Goal: Information Seeking & Learning: Learn about a topic

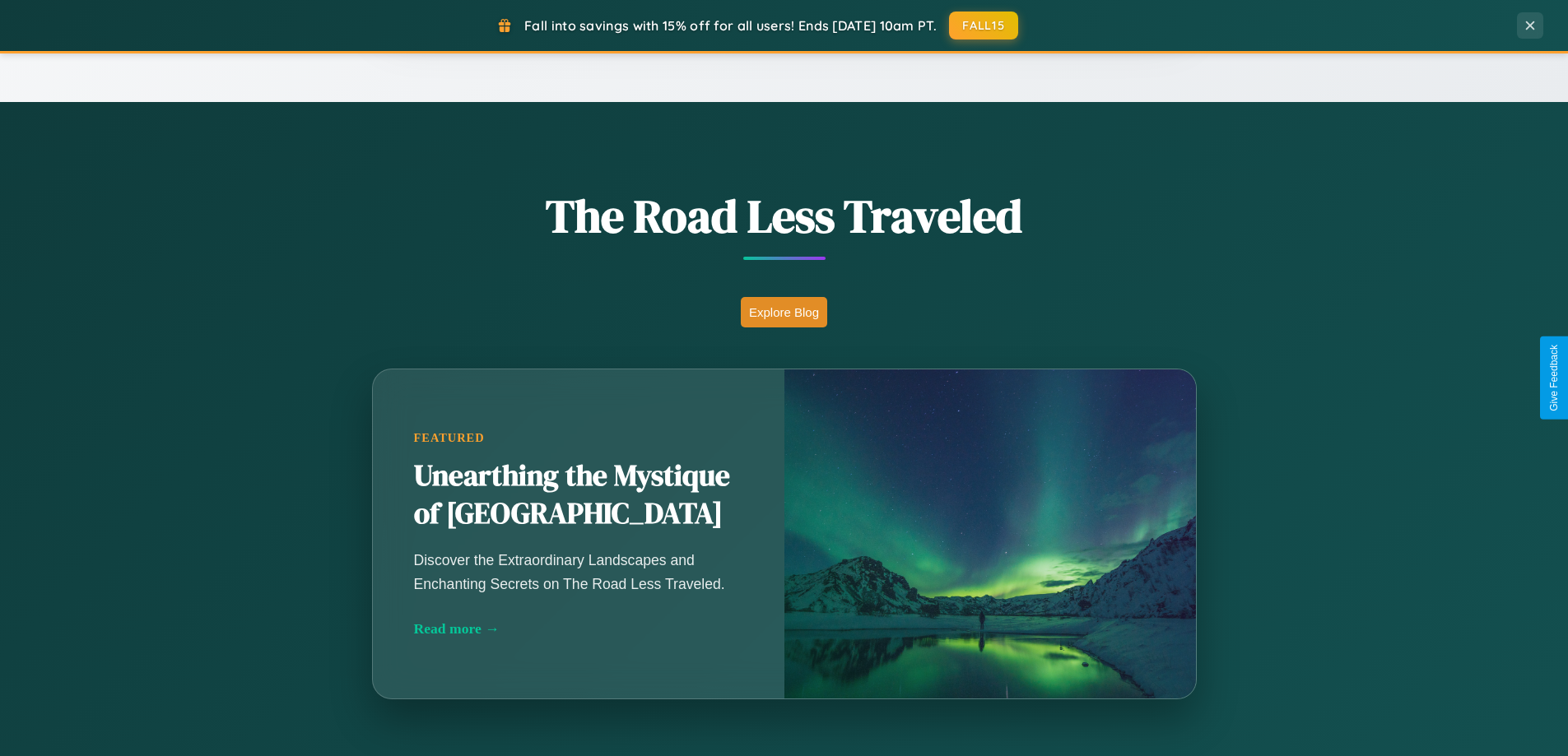
scroll to position [3168, 0]
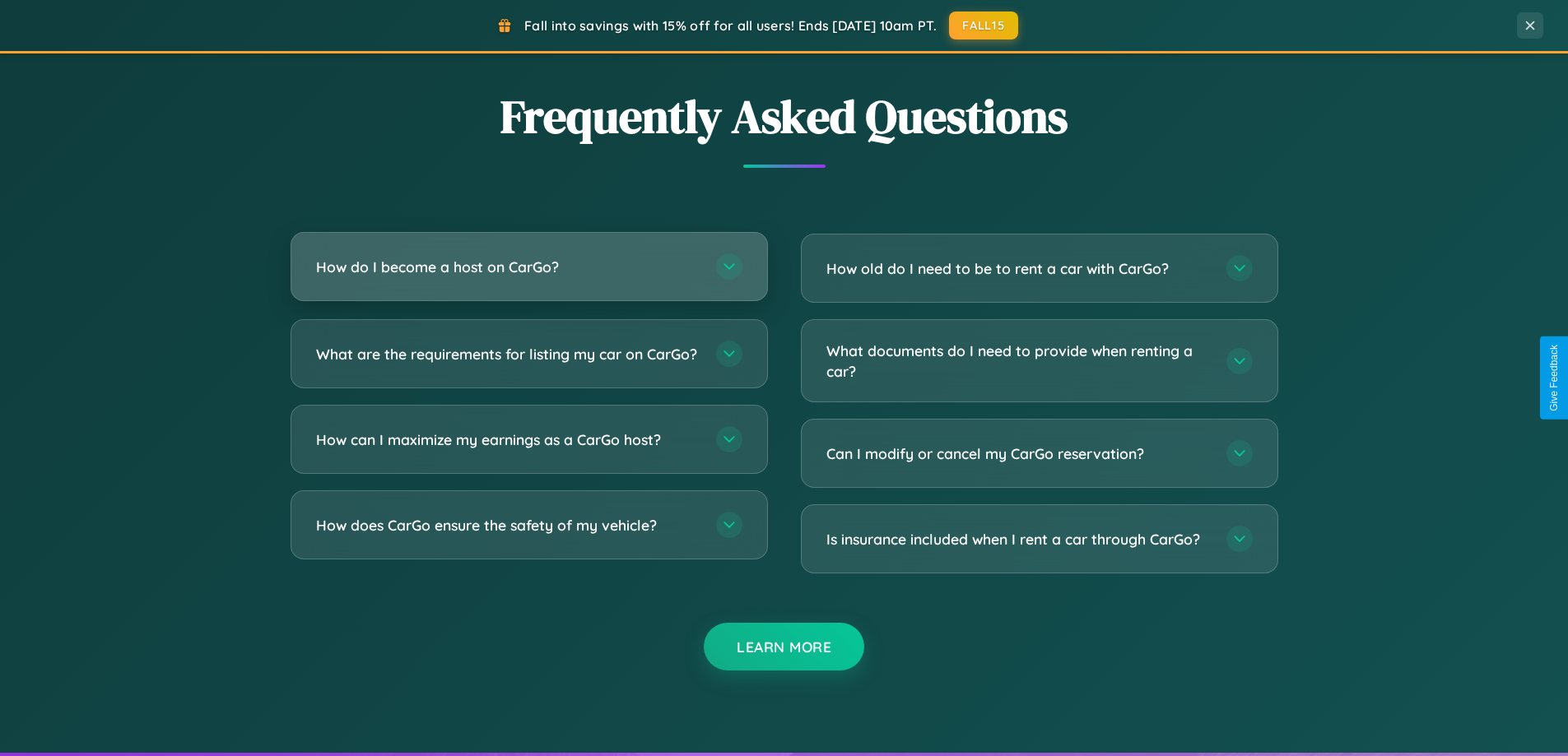
click at [528, 266] on h3 "How do I become a host on CarGo?" at bounding box center [507, 266] width 383 height 20
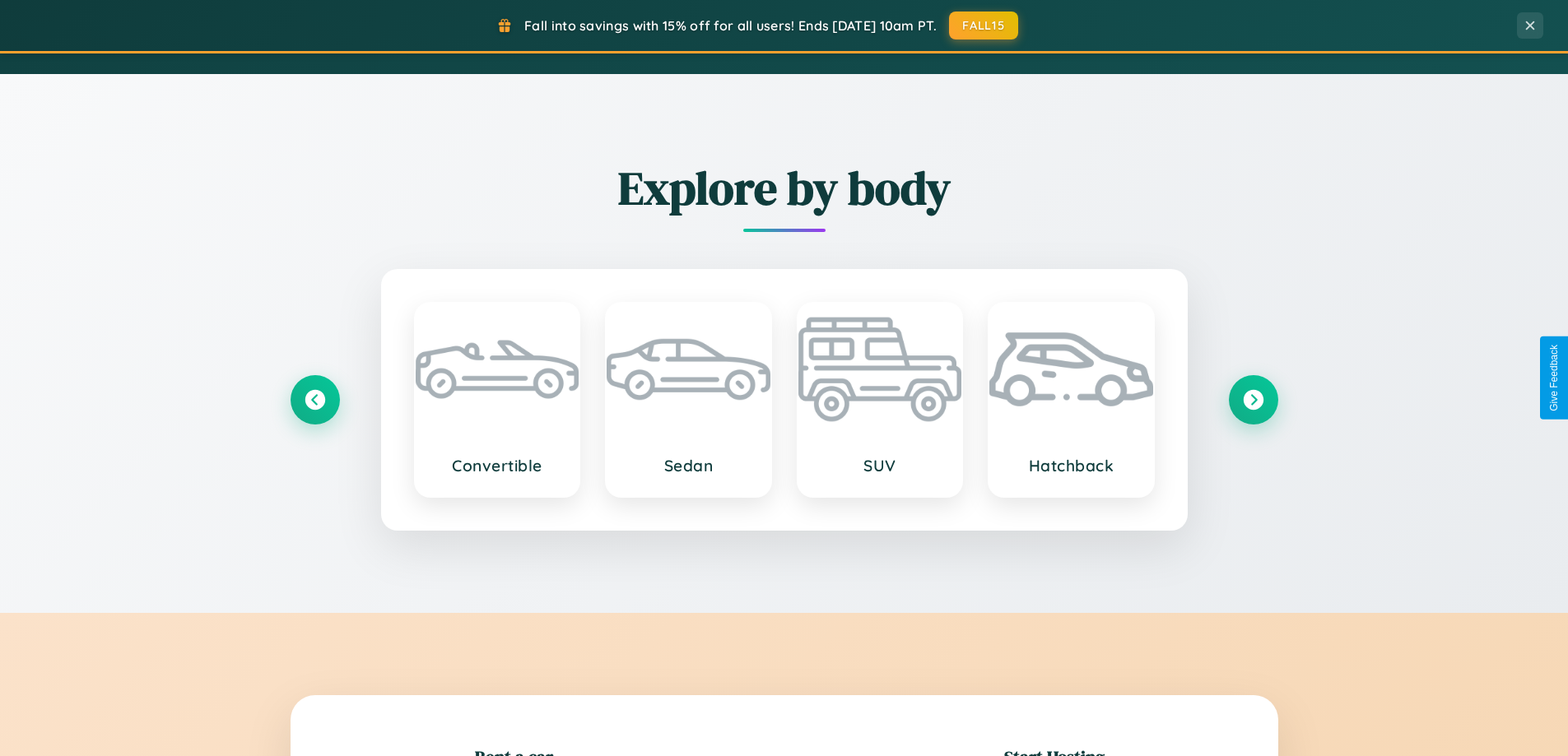
scroll to position [1449, 0]
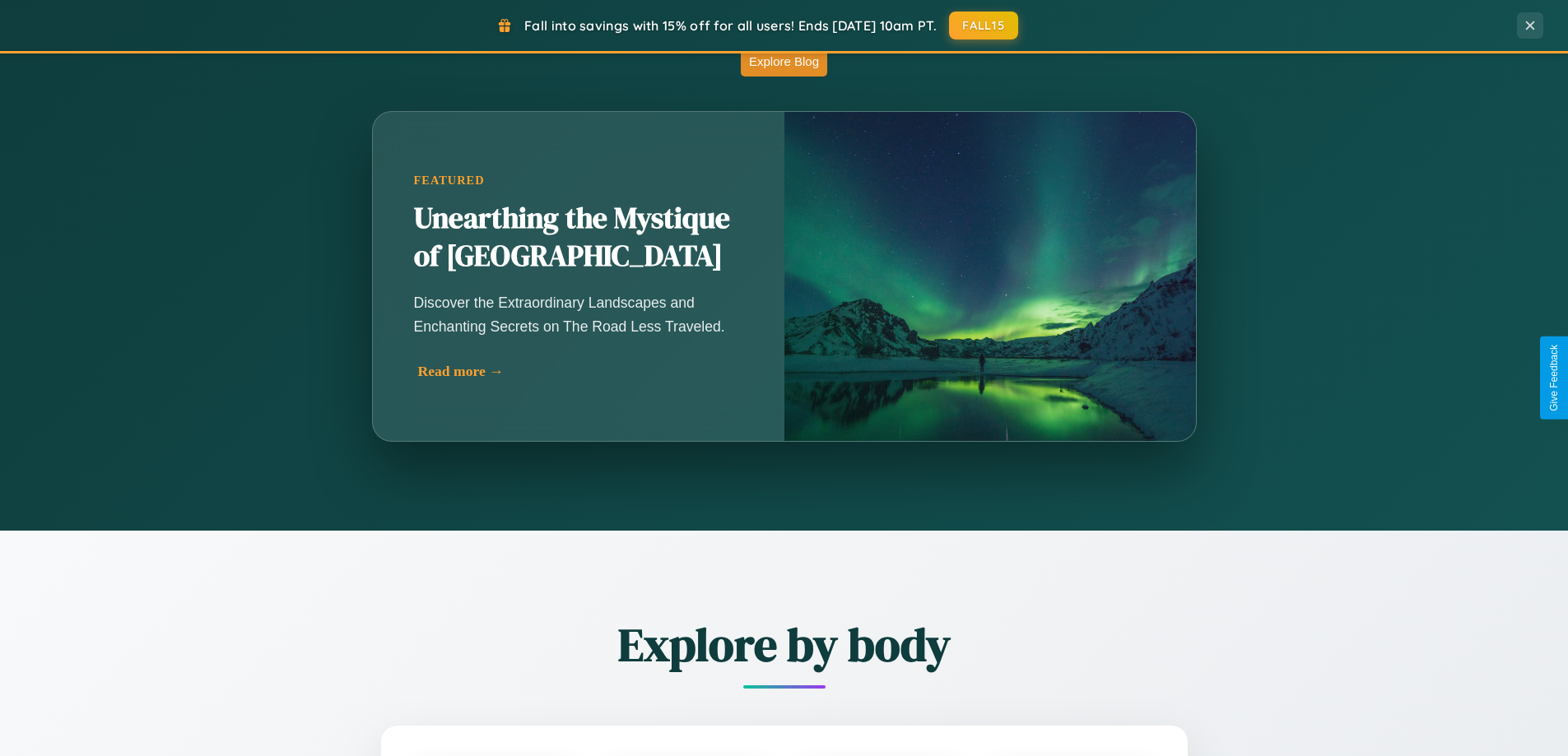
click at [580, 371] on div "Read more →" at bounding box center [582, 372] width 329 height 17
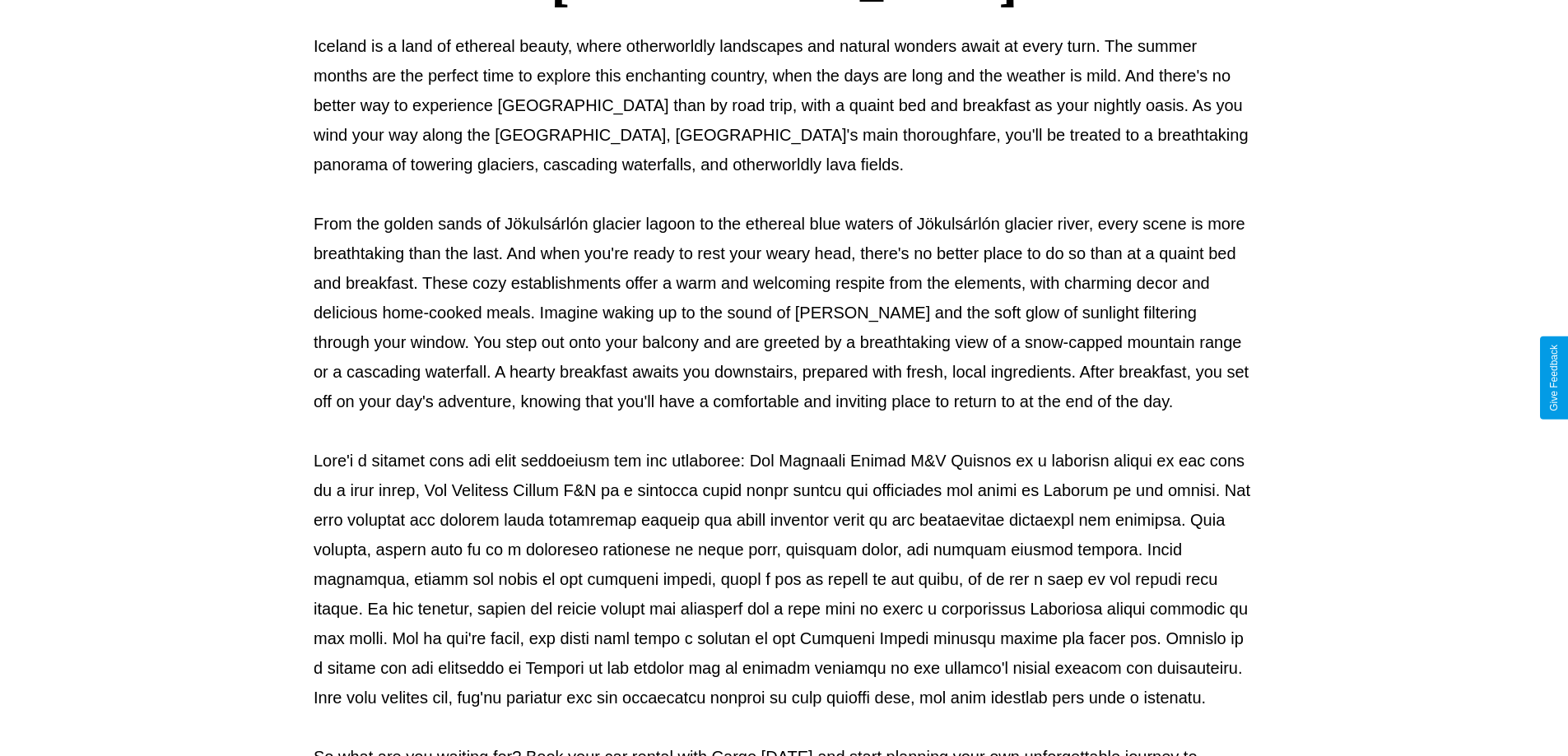
scroll to position [533, 0]
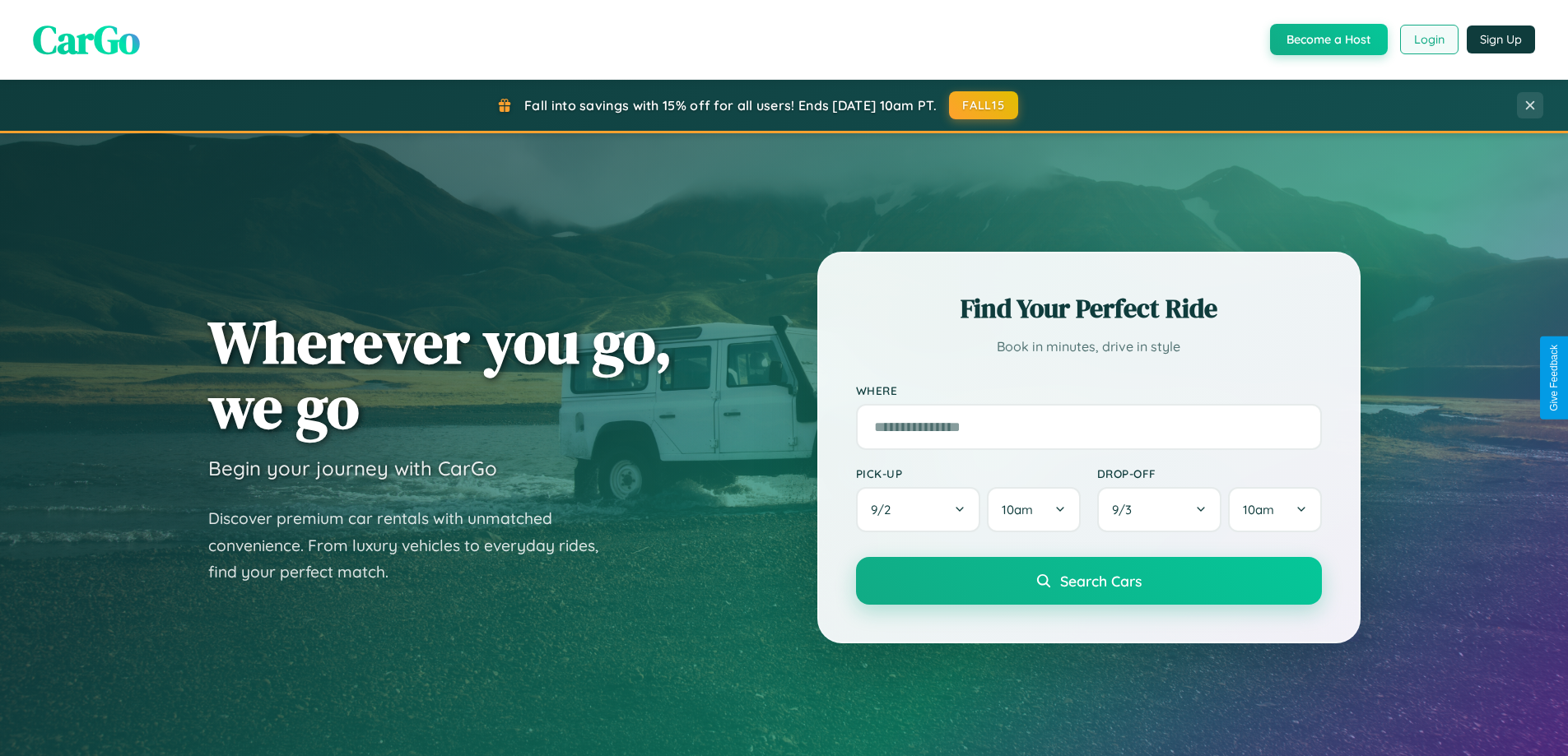
click at [1428, 40] on button "Login" at bounding box center [1429, 40] width 59 height 30
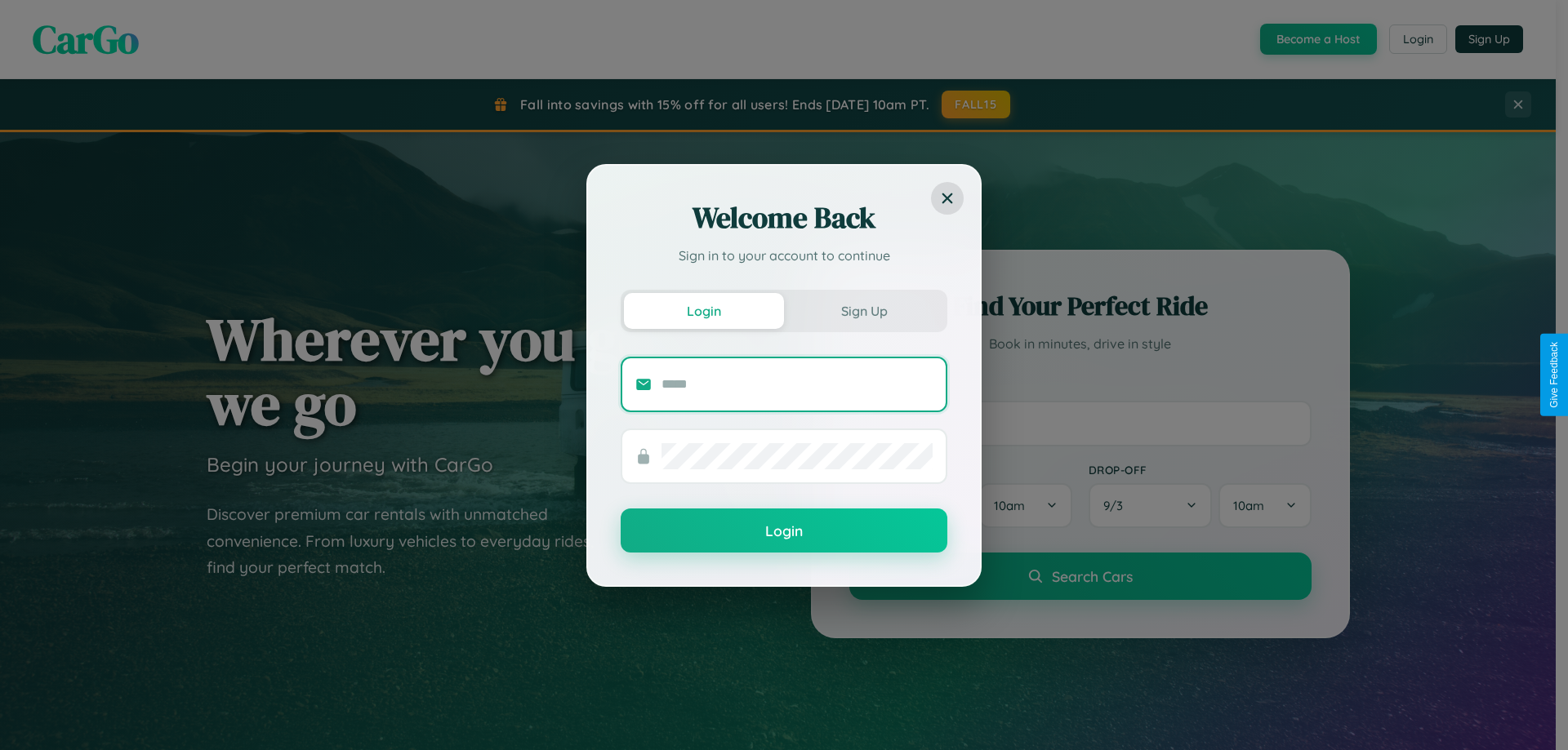
click at [797, 384] on input "text" at bounding box center [797, 384] width 271 height 26
type input "**********"
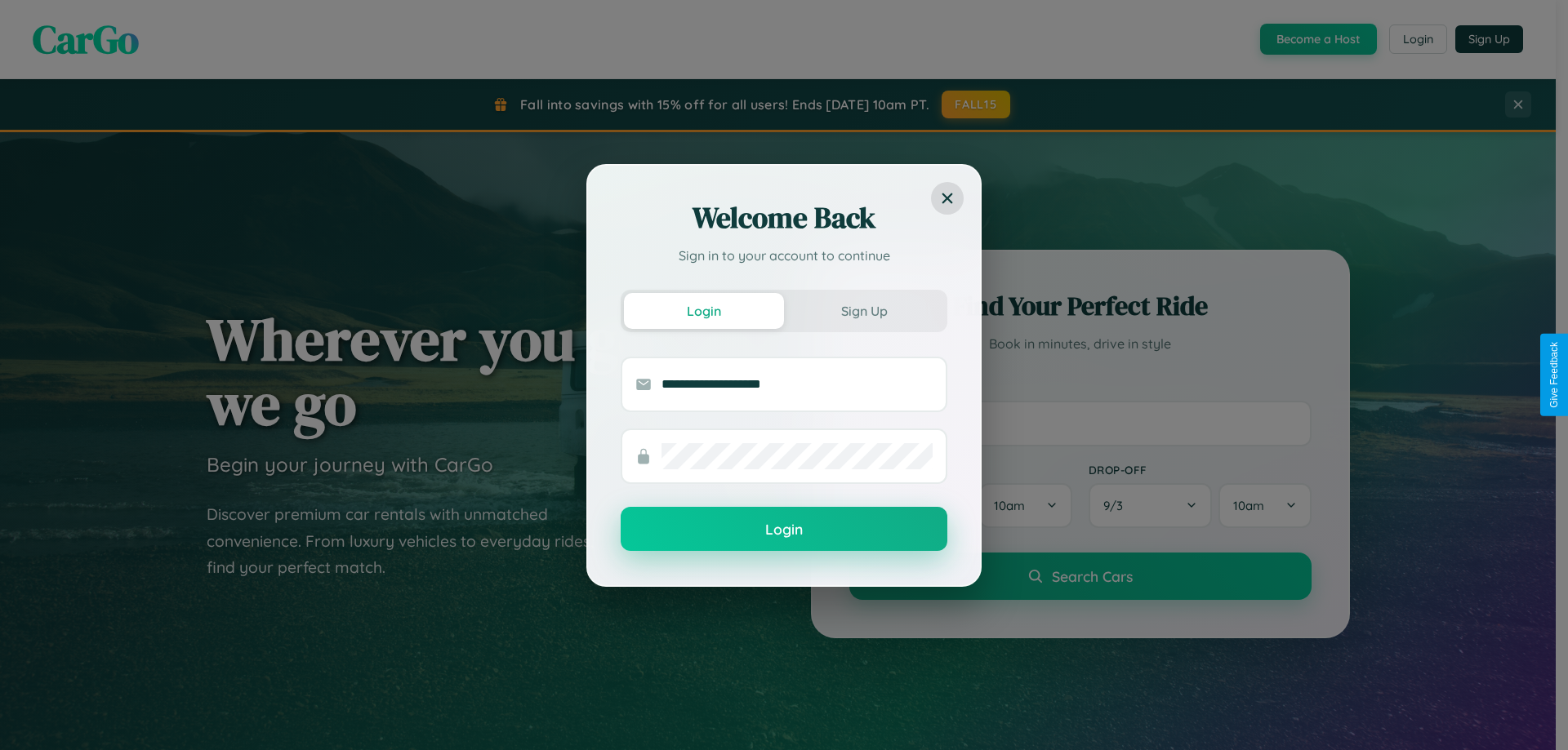
click at [784, 530] on button "Login" at bounding box center [784, 529] width 327 height 44
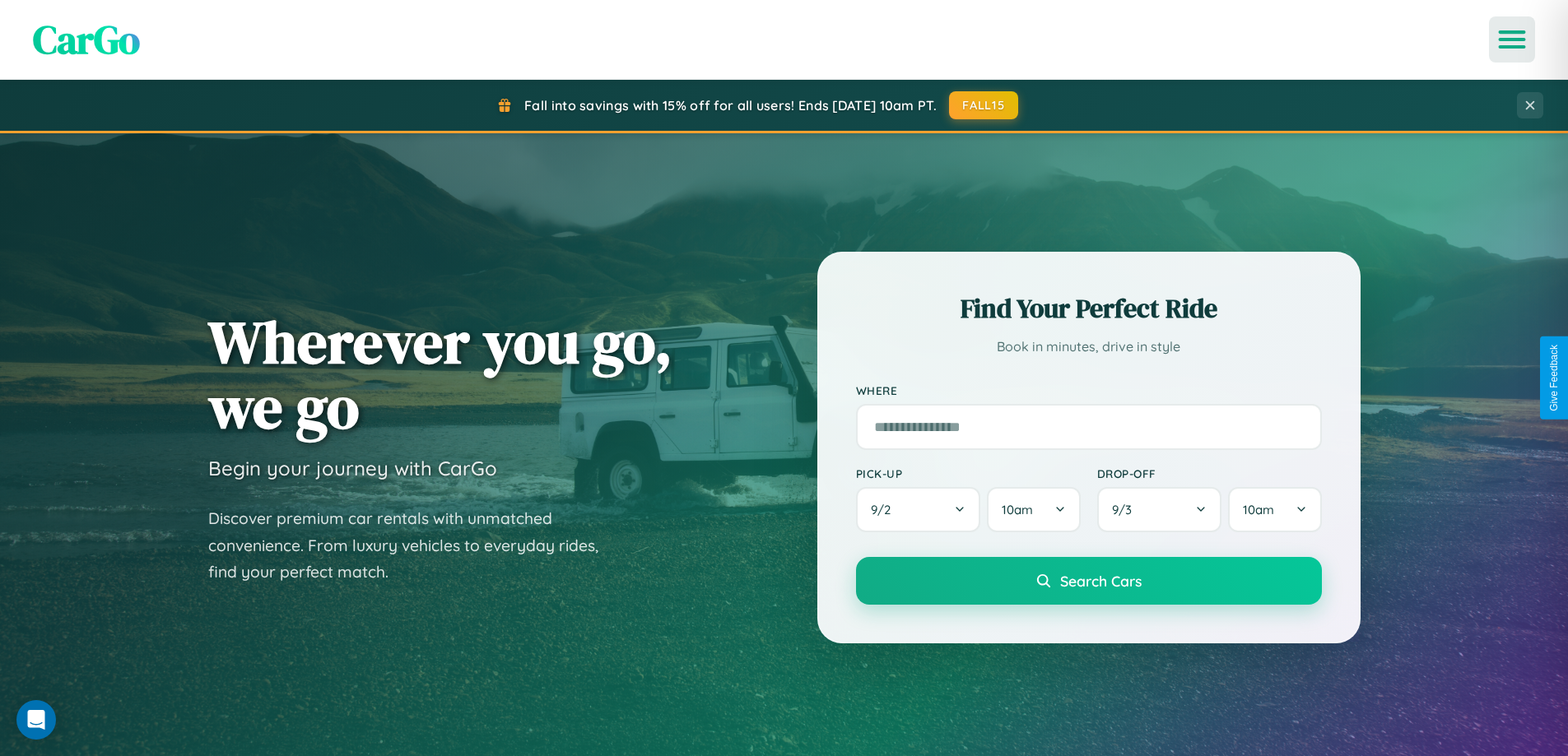
click at [1512, 40] on icon "Open menu" at bounding box center [1512, 39] width 24 height 14
